Goal: Task Accomplishment & Management: Use online tool/utility

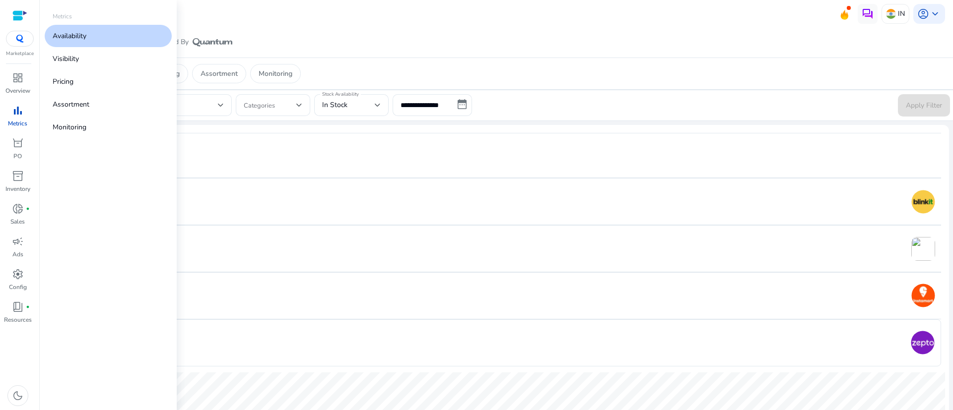
scroll to position [766, 0]
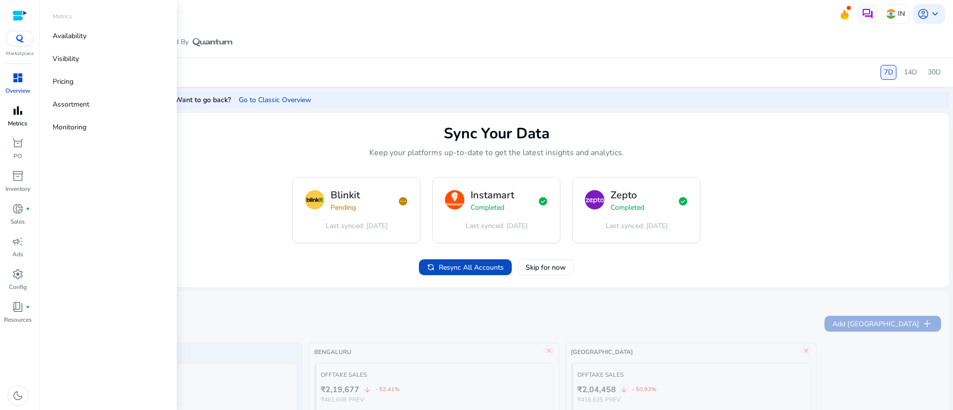
click at [20, 121] on p "Metrics" at bounding box center [17, 123] width 19 height 9
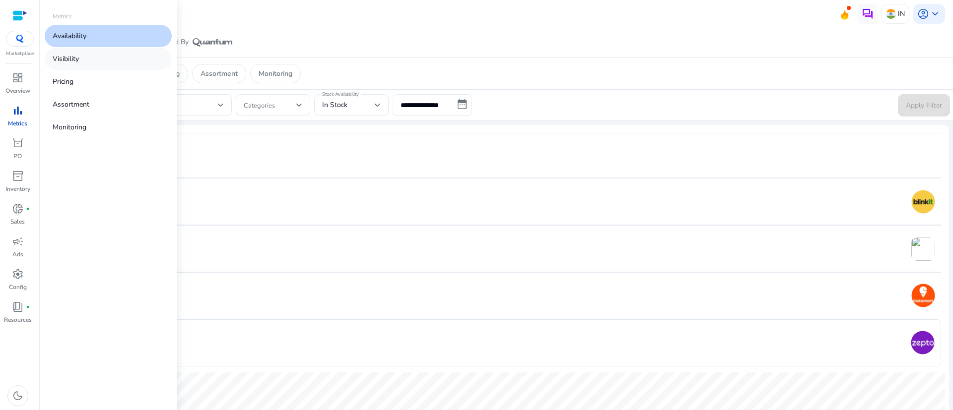
click at [72, 62] on p "Visibility" at bounding box center [66, 59] width 26 height 10
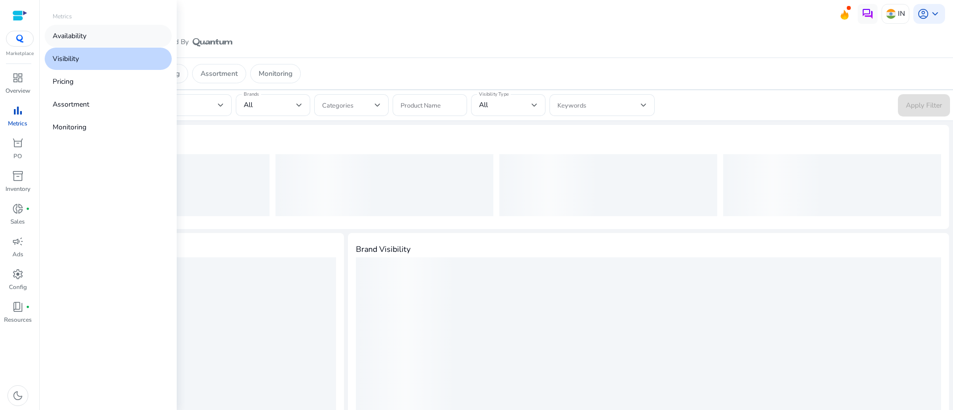
click at [67, 35] on p "Availability" at bounding box center [70, 36] width 34 height 10
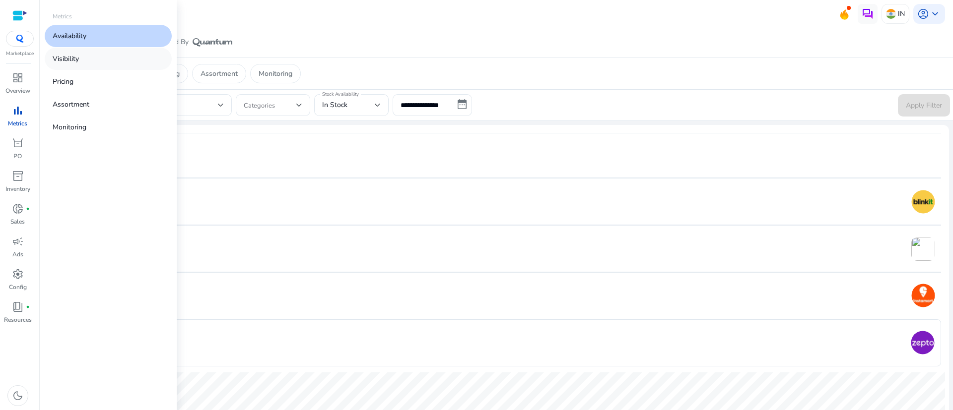
click at [72, 62] on p "Visibility" at bounding box center [66, 59] width 26 height 10
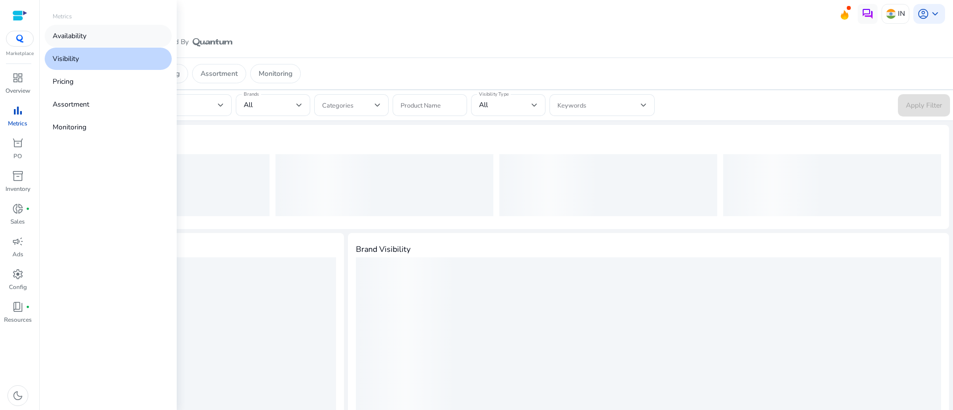
click at [57, 38] on p "Availability" at bounding box center [70, 36] width 34 height 10
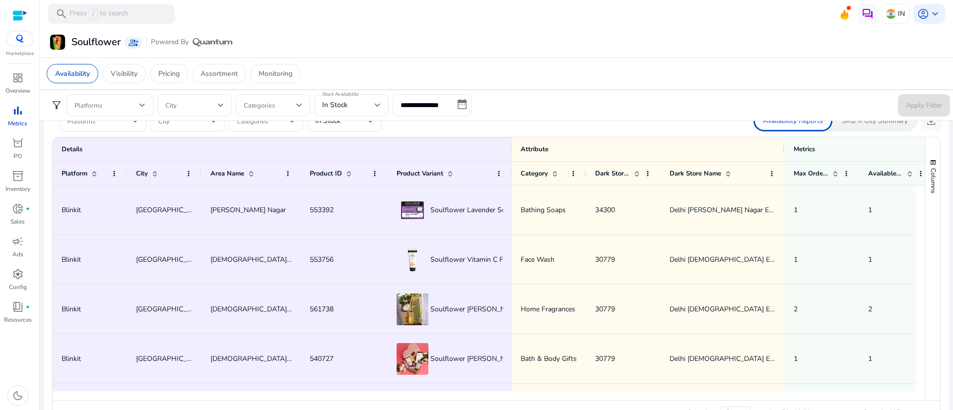
scroll to position [808, 0]
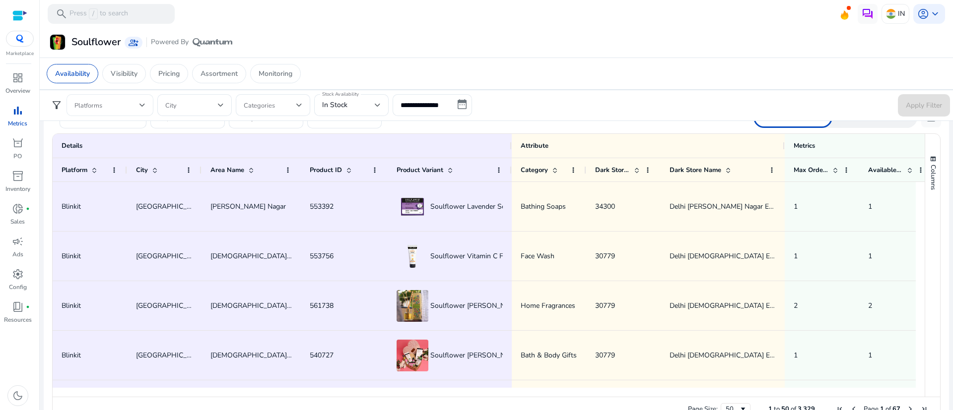
click at [143, 98] on div at bounding box center [109, 105] width 71 height 22
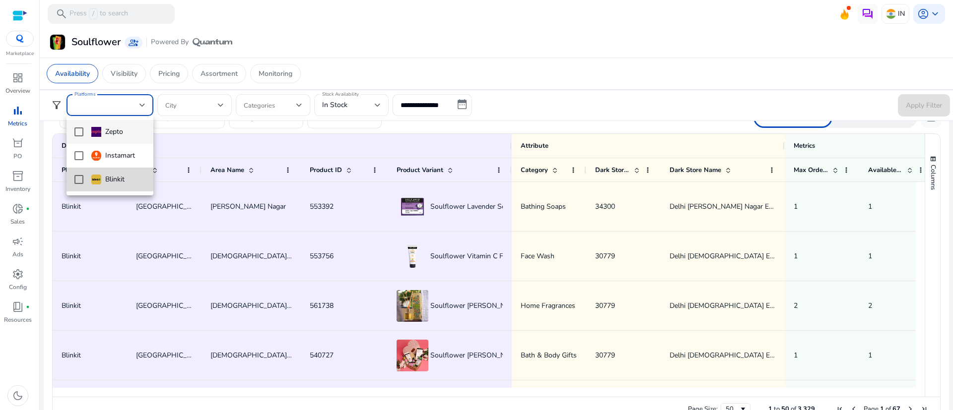
click at [80, 178] on mat-pseudo-checkbox at bounding box center [78, 179] width 9 height 9
click at [545, 49] on div at bounding box center [476, 205] width 953 height 410
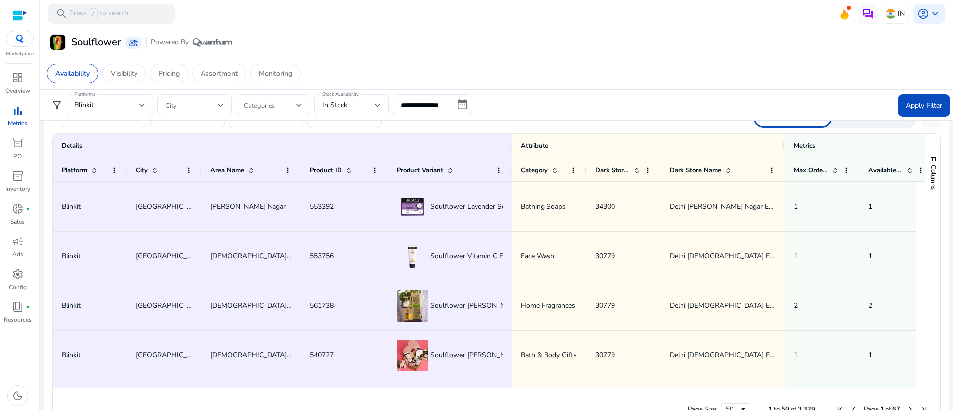
click at [464, 47] on div "Soulflower group_add Powered By" at bounding box center [496, 42] width 905 height 18
click at [353, 101] on div "In Stock" at bounding box center [348, 105] width 53 height 11
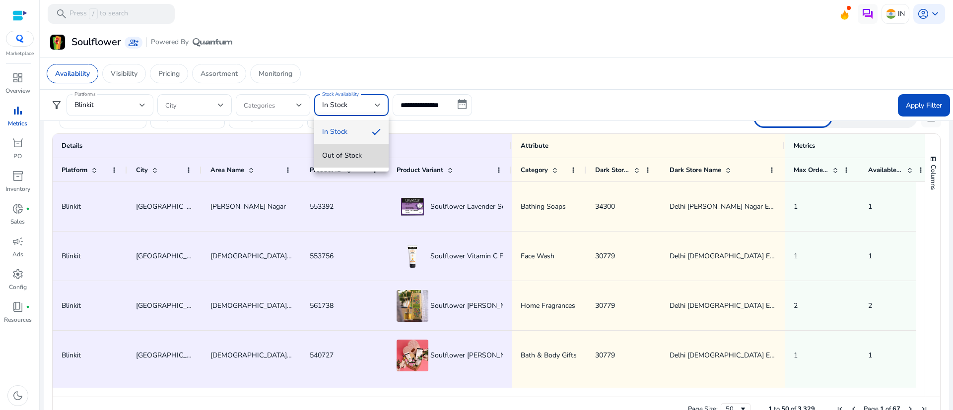
click at [349, 152] on span "Out of Stock" at bounding box center [351, 155] width 59 height 11
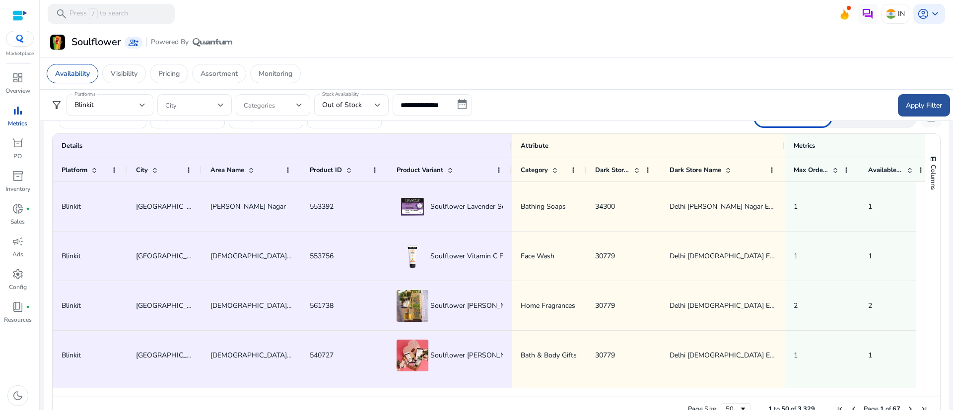
click at [919, 102] on span "Apply Filter" at bounding box center [923, 105] width 36 height 10
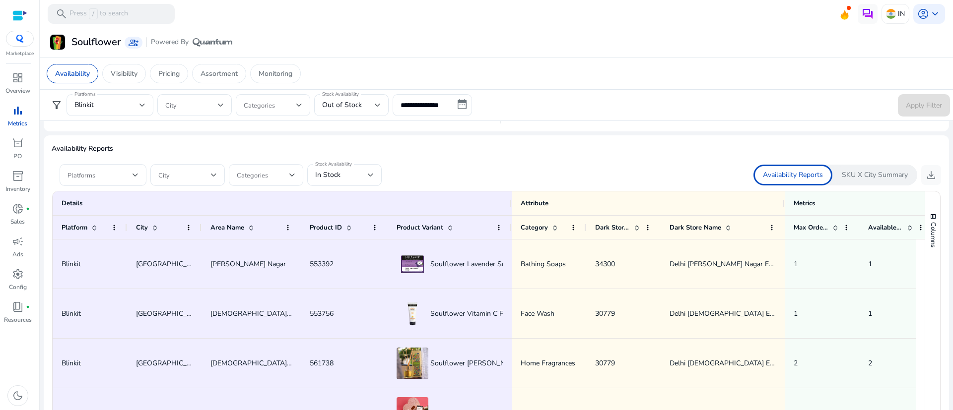
scroll to position [748, 0]
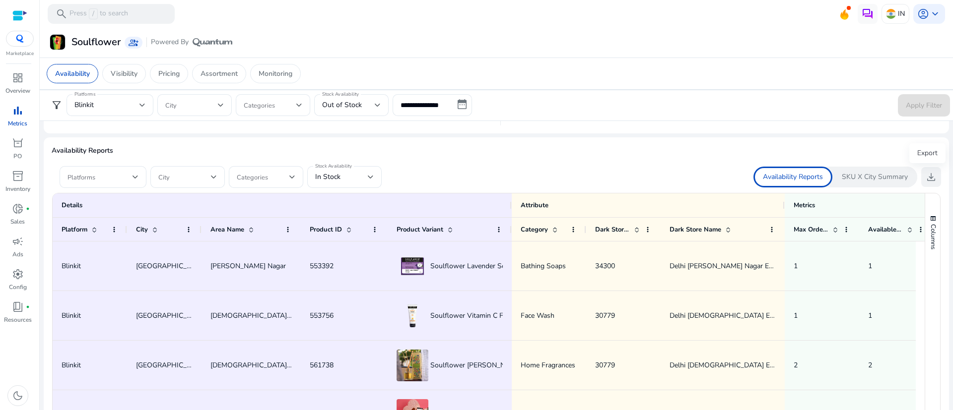
click at [926, 179] on span "download" at bounding box center [931, 177] width 12 height 12
